Goal: Information Seeking & Learning: Find specific fact

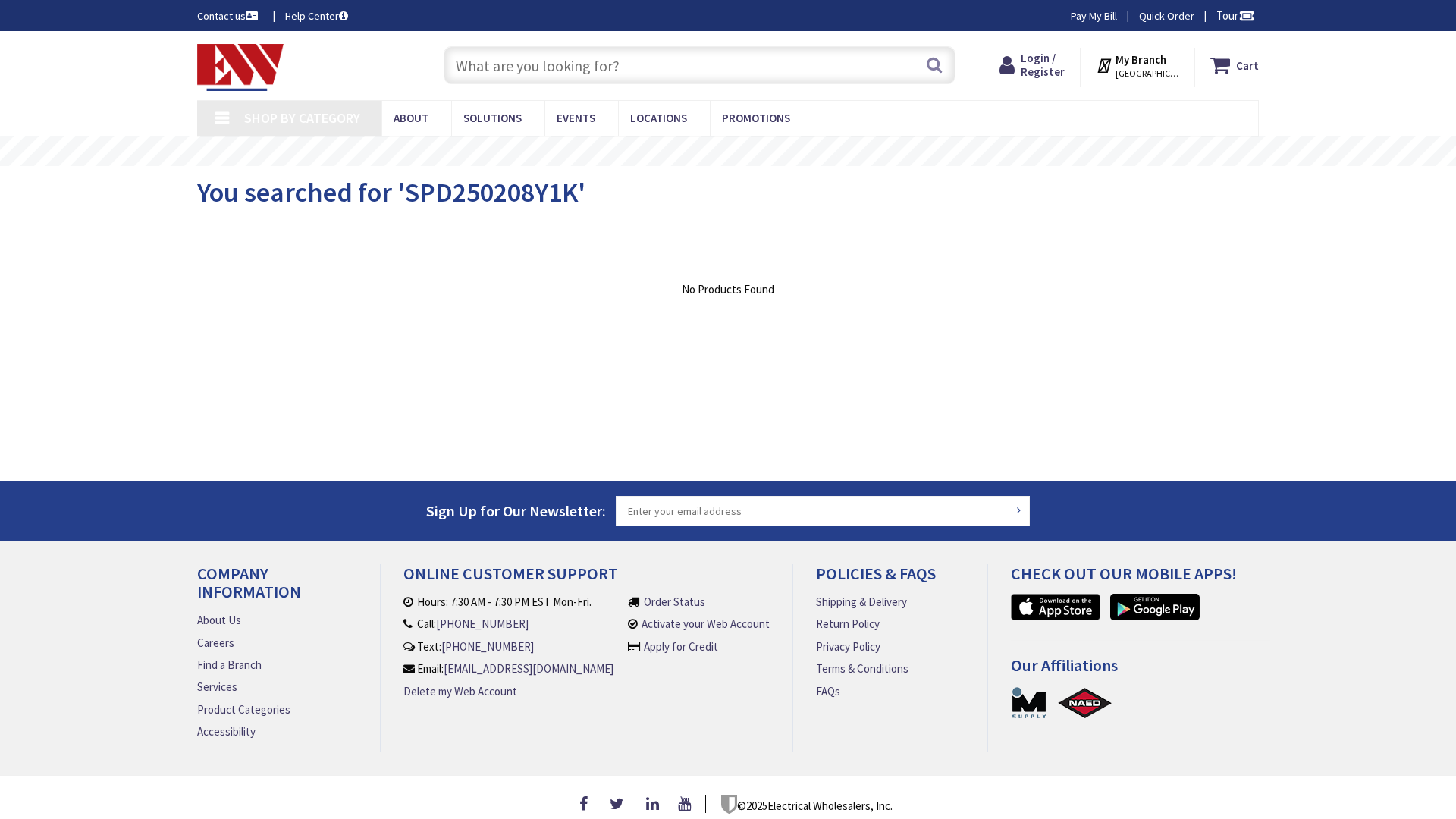
type input "[GEOGRAPHIC_DATA][US_STATE], [GEOGRAPHIC_DATA]"
